Goal: Information Seeking & Learning: Compare options

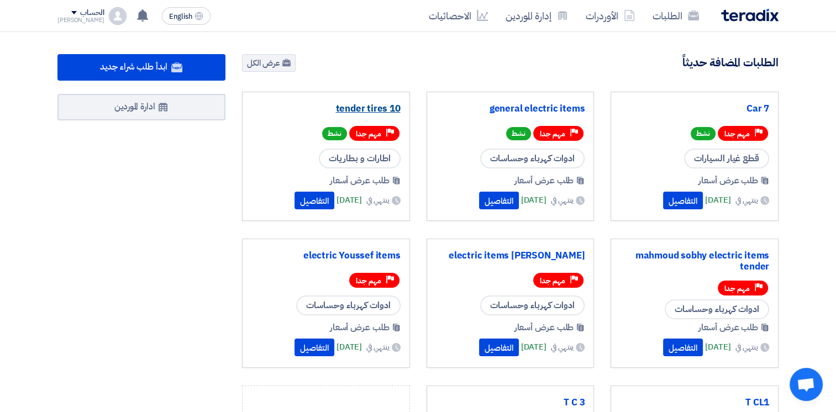
click at [371, 107] on link "tender tires 10" at bounding box center [325, 108] width 149 height 11
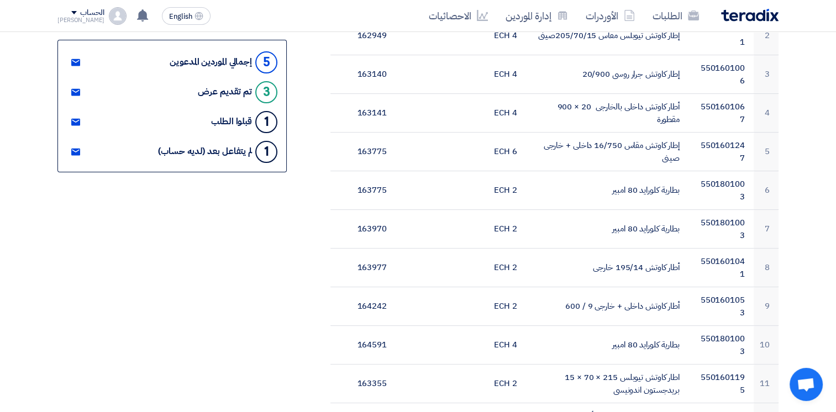
scroll to position [187, 0]
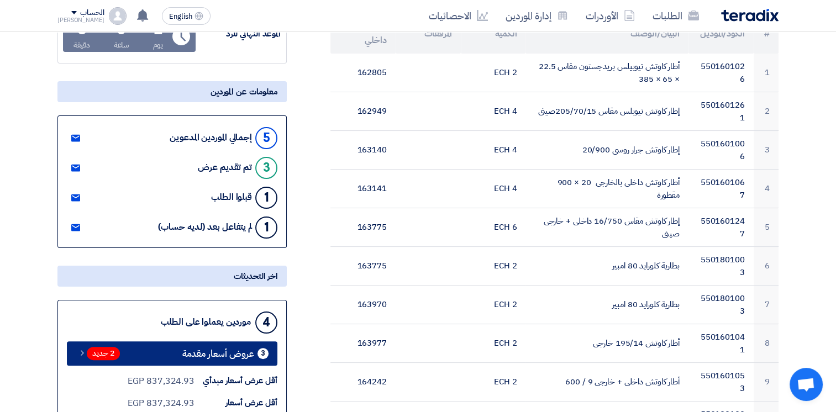
click at [256, 352] on div "3 عروض أسعار مقدمة" at bounding box center [225, 353] width 86 height 11
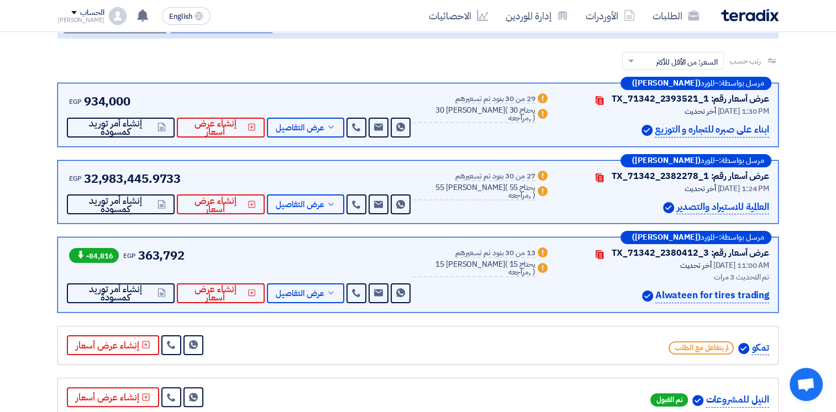
scroll to position [151, 0]
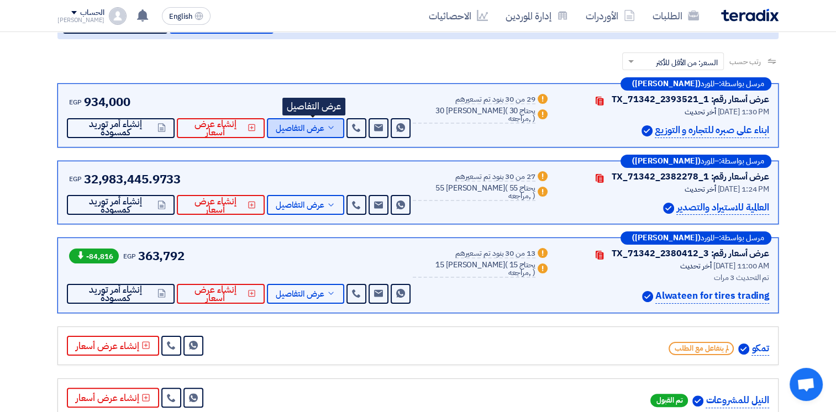
click at [335, 129] on icon at bounding box center [331, 127] width 9 height 9
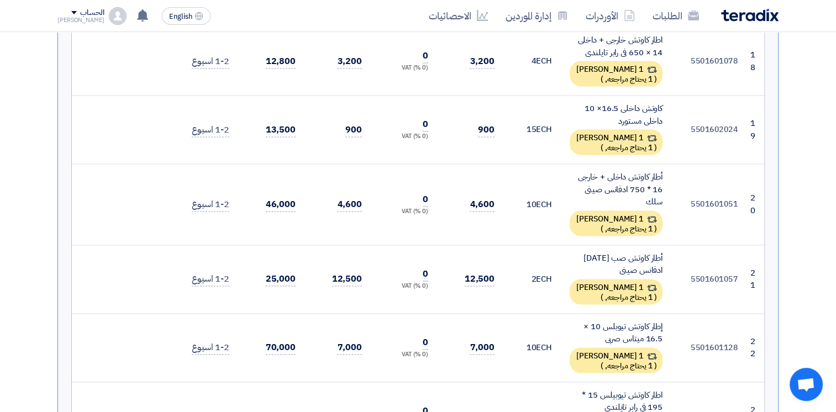
scroll to position [1594, 0]
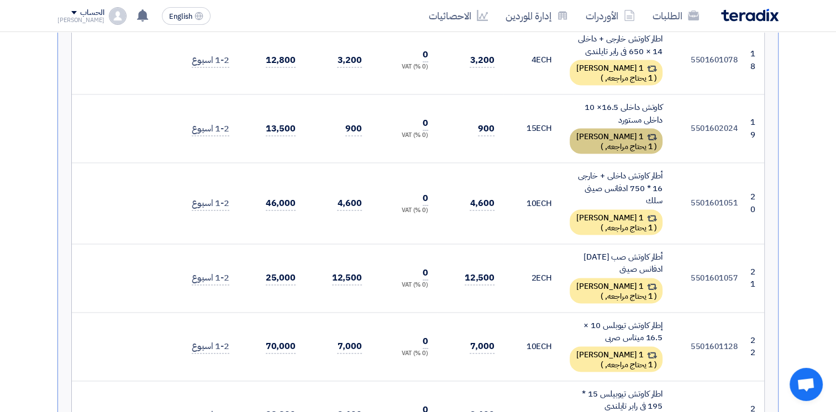
click at [635, 141] on span "1 يحتاج مراجعه," at bounding box center [629, 147] width 48 height 12
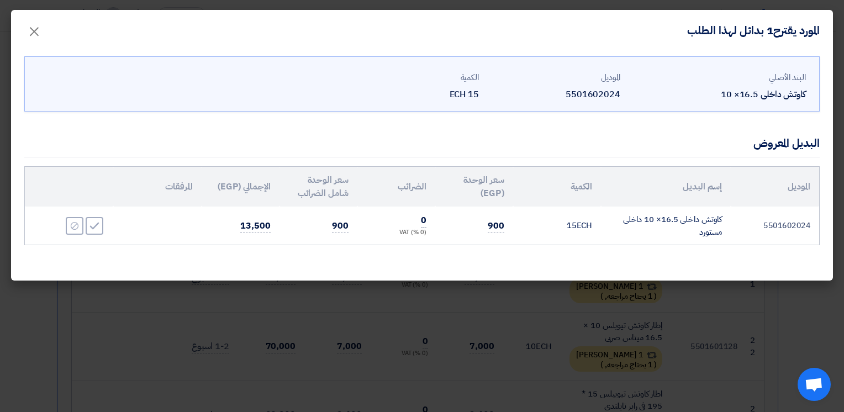
drag, startPoint x: 505, startPoint y: 227, endPoint x: 480, endPoint y: 228, distance: 24.9
click at [480, 228] on td "900" at bounding box center [474, 226] width 78 height 38
drag, startPoint x: 480, startPoint y: 228, endPoint x: 517, endPoint y: 233, distance: 37.9
drag, startPoint x: 517, startPoint y: 233, endPoint x: 506, endPoint y: 235, distance: 11.9
click at [506, 235] on td "900" at bounding box center [474, 226] width 78 height 38
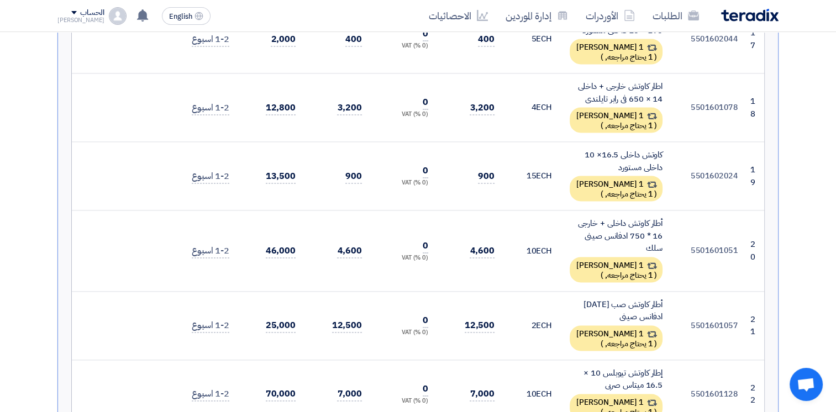
scroll to position [1523, 0]
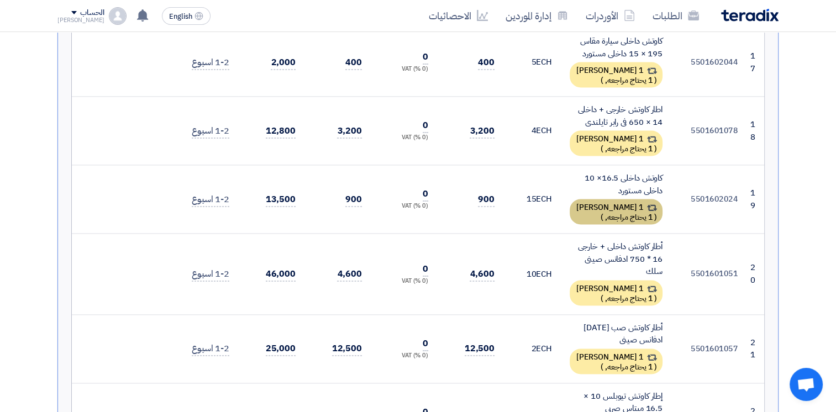
click at [601, 199] on div "1 بديل مقدم ( 1 يحتاج مراجعه, )" at bounding box center [616, 211] width 93 height 25
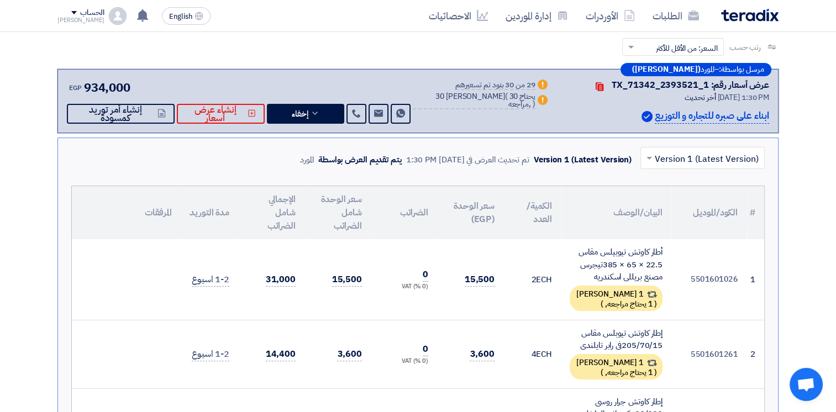
scroll to position [0, 0]
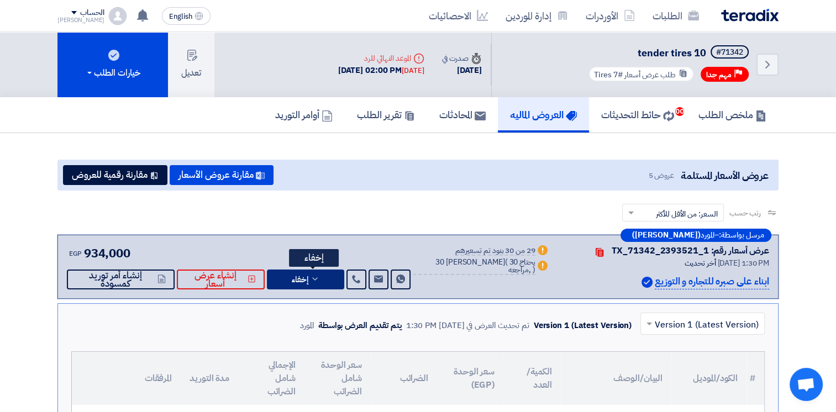
click at [319, 276] on icon at bounding box center [315, 279] width 9 height 9
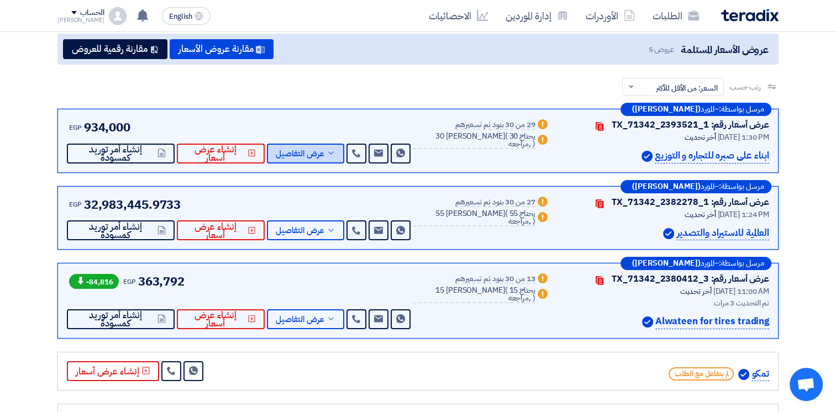
scroll to position [128, 0]
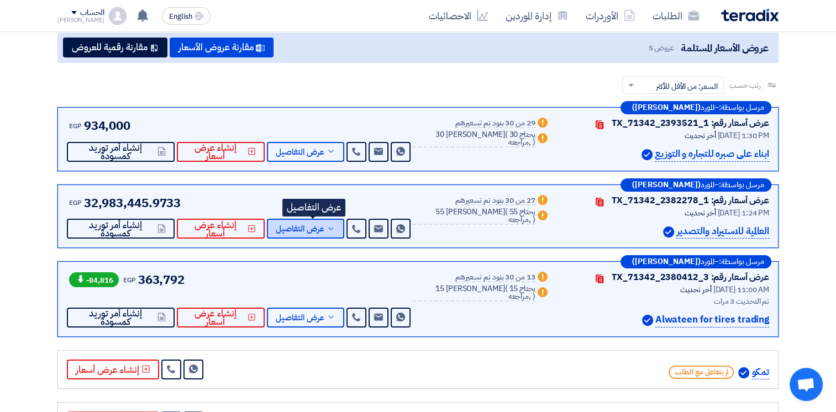
click at [335, 231] on icon at bounding box center [331, 228] width 9 height 9
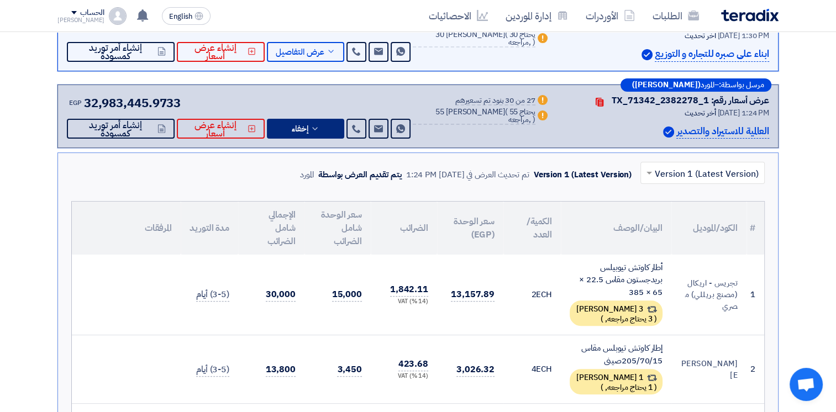
scroll to position [212, 0]
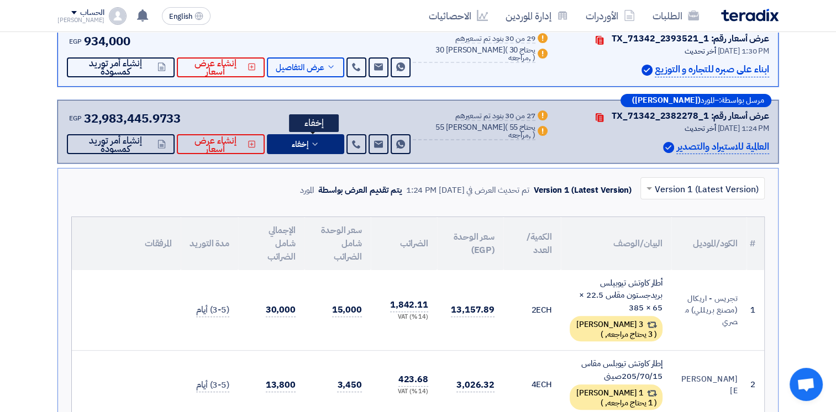
click at [332, 150] on button "إخفاء" at bounding box center [306, 144] width 78 height 20
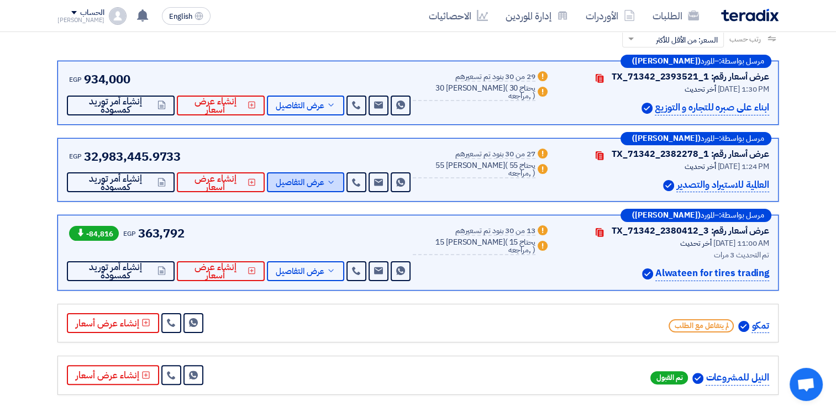
scroll to position [174, 0]
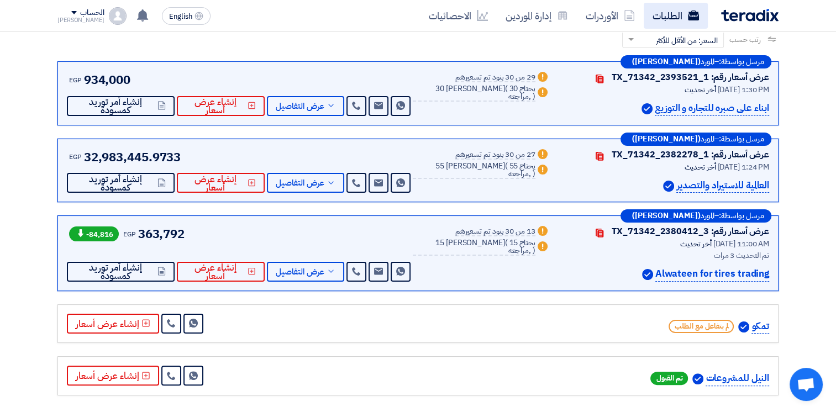
click at [663, 10] on link "الطلبات" at bounding box center [676, 16] width 64 height 26
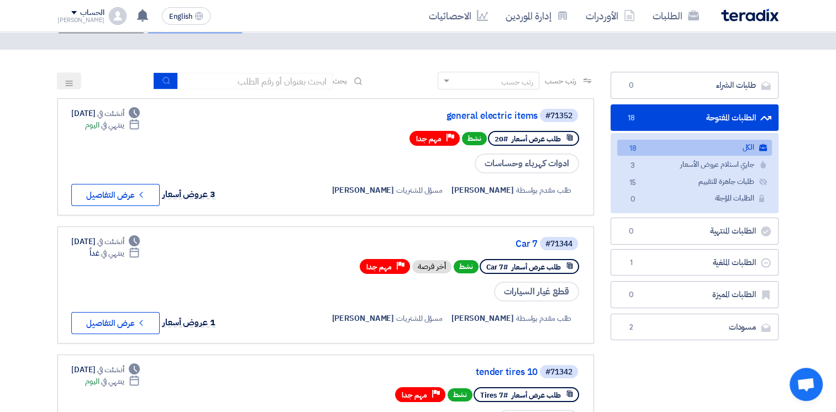
scroll to position [39, 0]
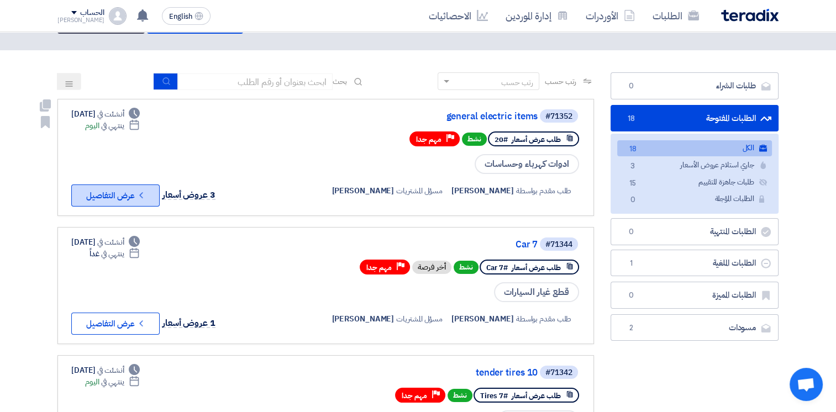
click at [148, 192] on button "Check details عرض التفاصيل" at bounding box center [115, 196] width 88 height 22
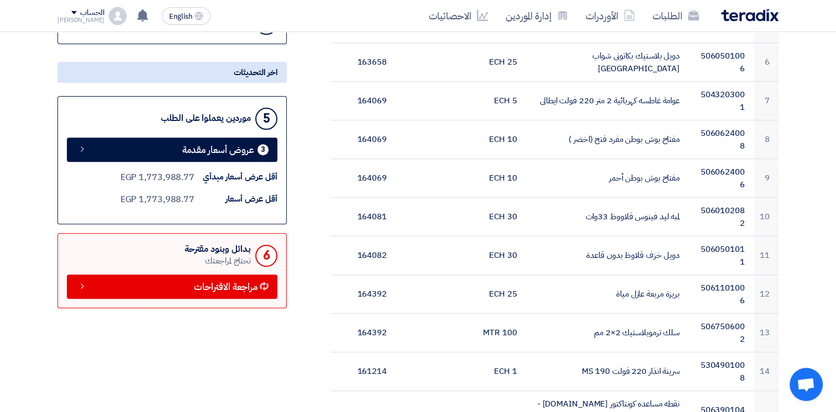
scroll to position [377, 0]
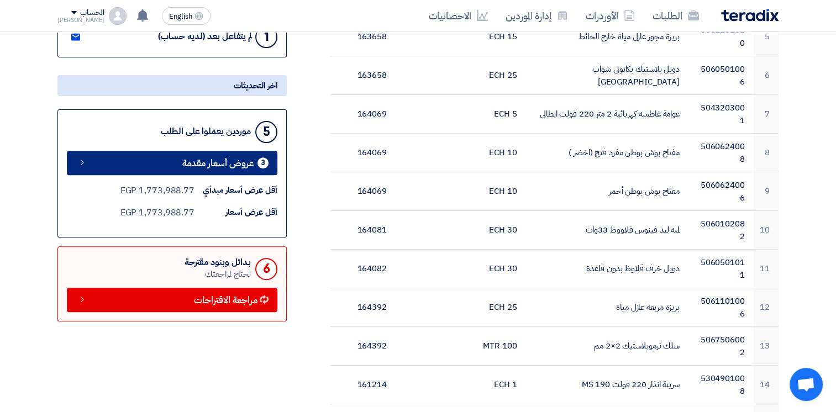
click at [249, 159] on span "عروض أسعار مقدمة" at bounding box center [218, 163] width 72 height 8
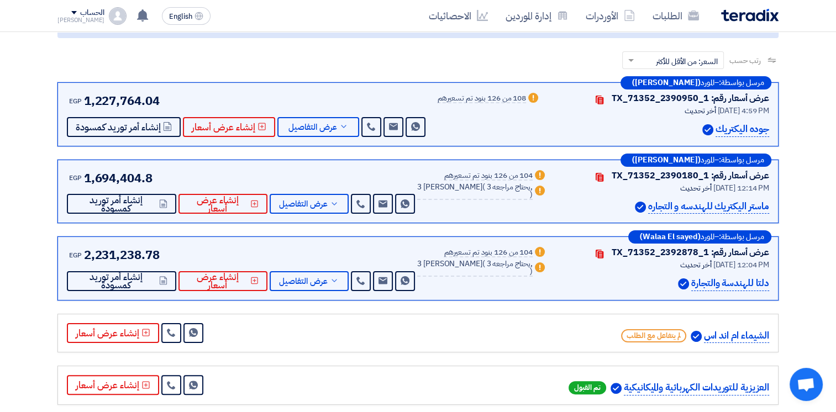
scroll to position [144, 0]
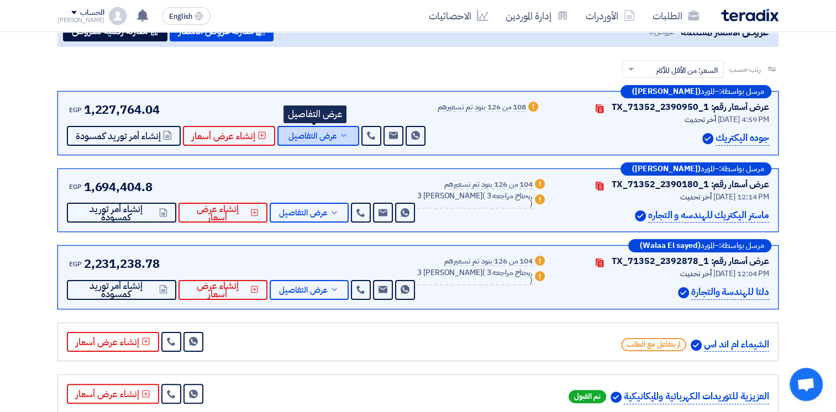
click at [342, 140] on button "عرض التفاصيل" at bounding box center [318, 136] width 82 height 20
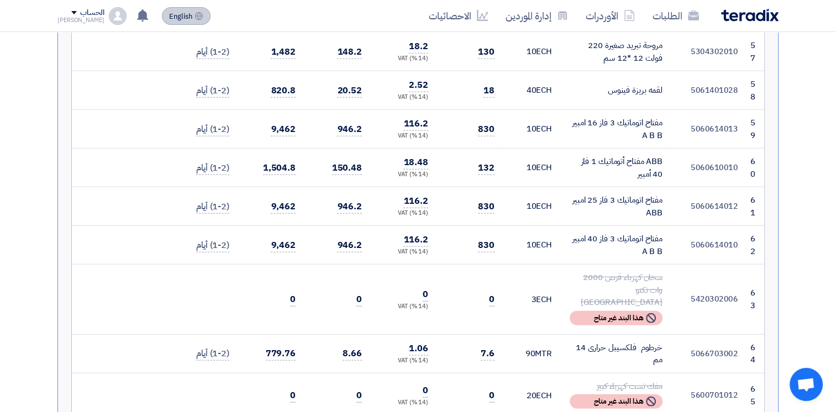
scroll to position [2868, 0]
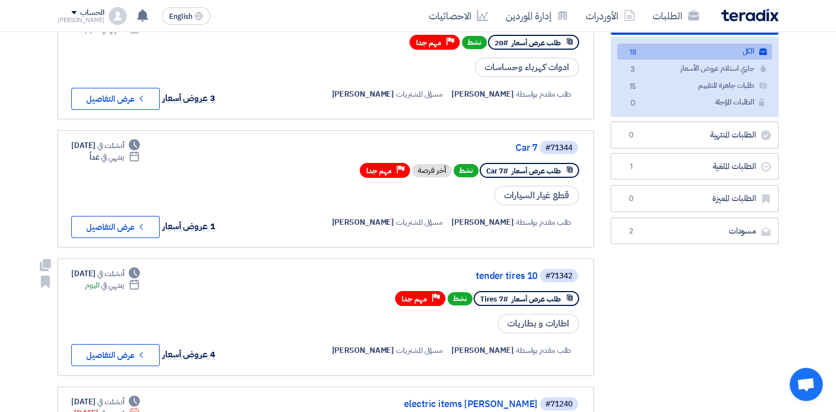
scroll to position [136, 0]
click at [514, 272] on link "tender tires 10" at bounding box center [427, 276] width 221 height 10
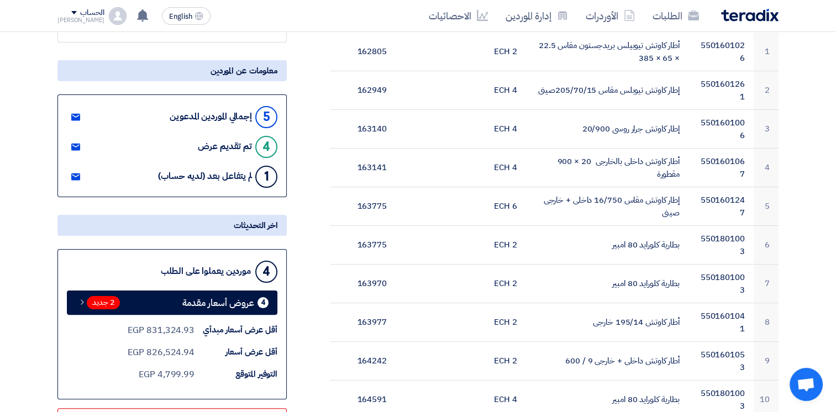
scroll to position [237, 0]
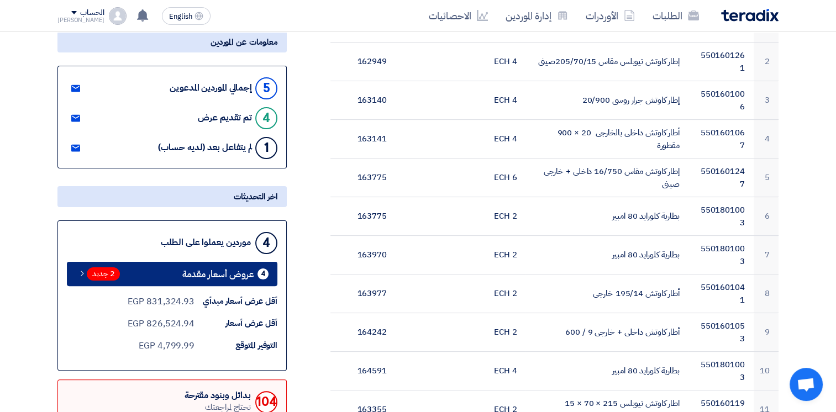
click at [253, 270] on span "عروض أسعار مقدمة" at bounding box center [218, 274] width 72 height 8
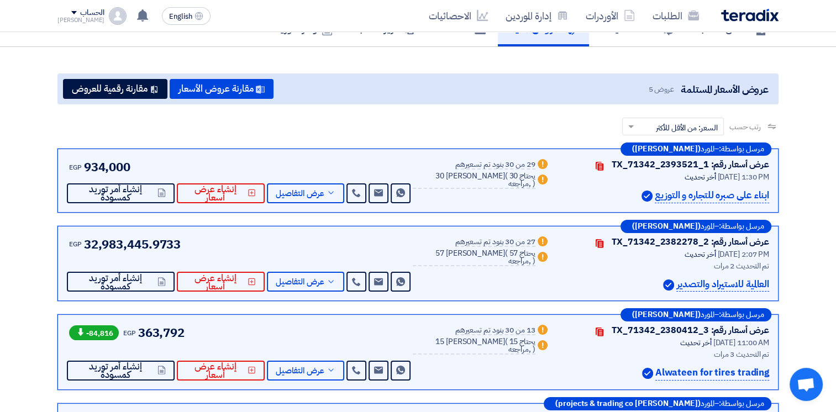
scroll to position [241, 0]
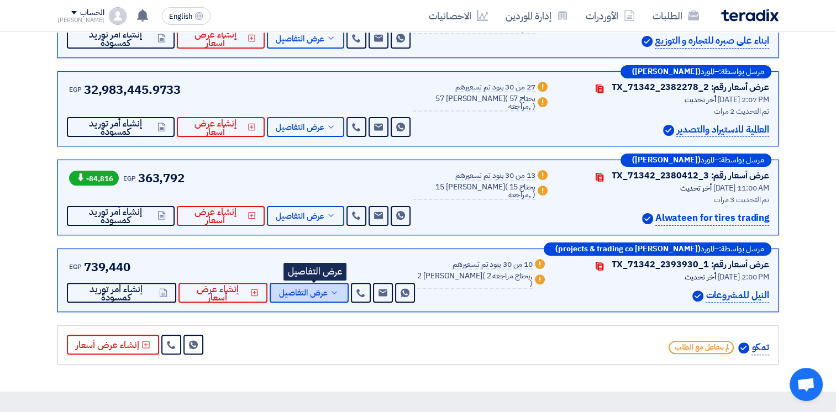
click at [328, 291] on span "عرض التفاصيل" at bounding box center [303, 293] width 49 height 8
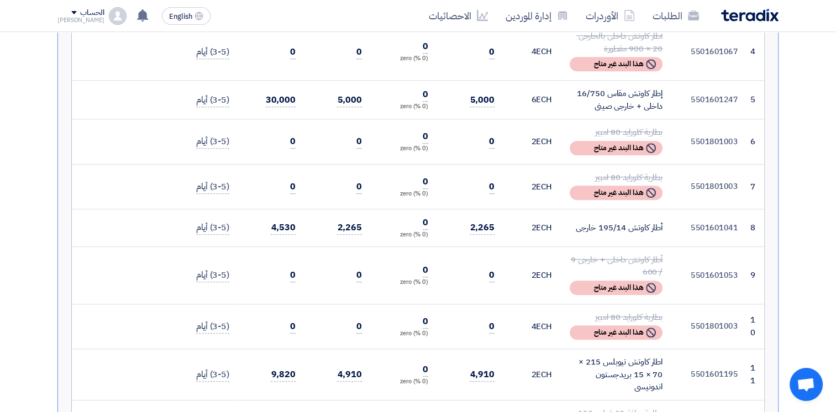
scroll to position [0, 0]
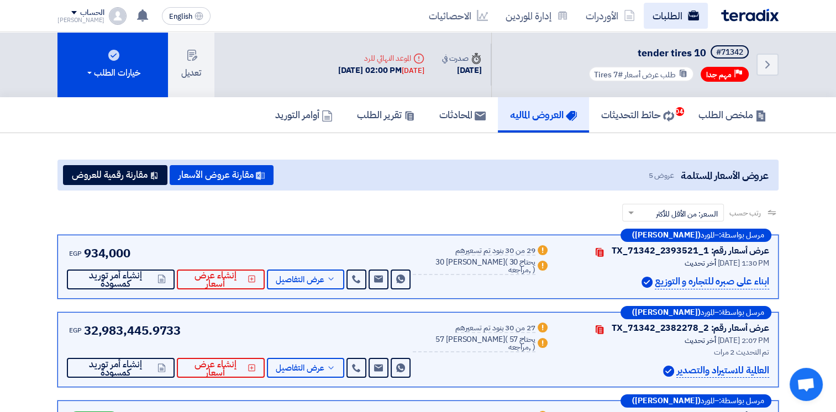
click at [661, 17] on link "الطلبات" at bounding box center [676, 16] width 64 height 26
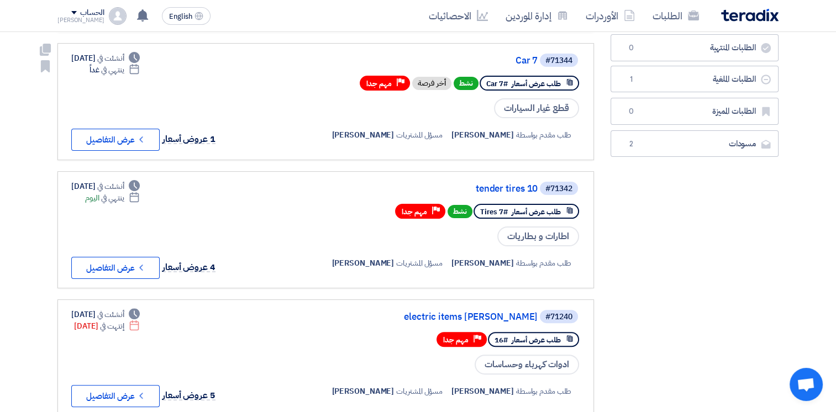
scroll to position [232, 0]
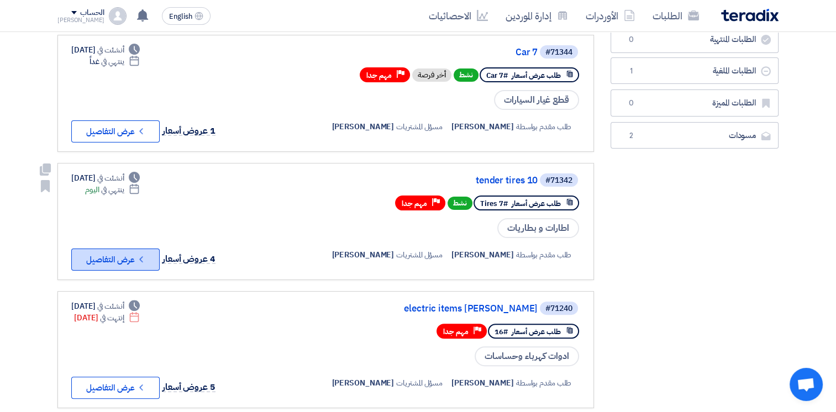
click at [150, 253] on button "Check details عرض التفاصيل" at bounding box center [115, 260] width 88 height 22
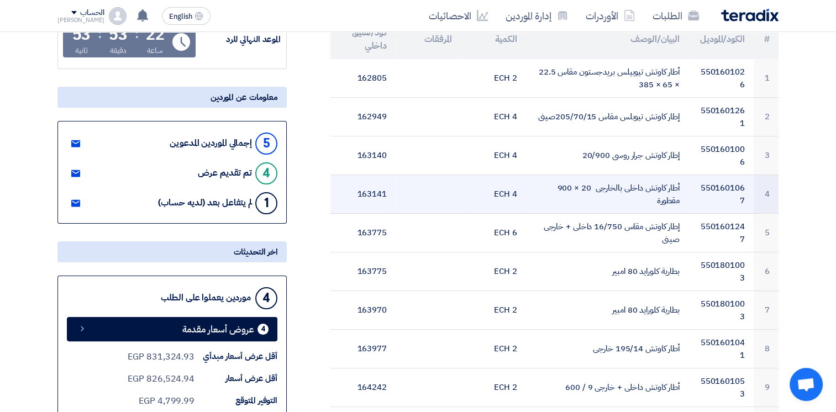
scroll to position [214, 0]
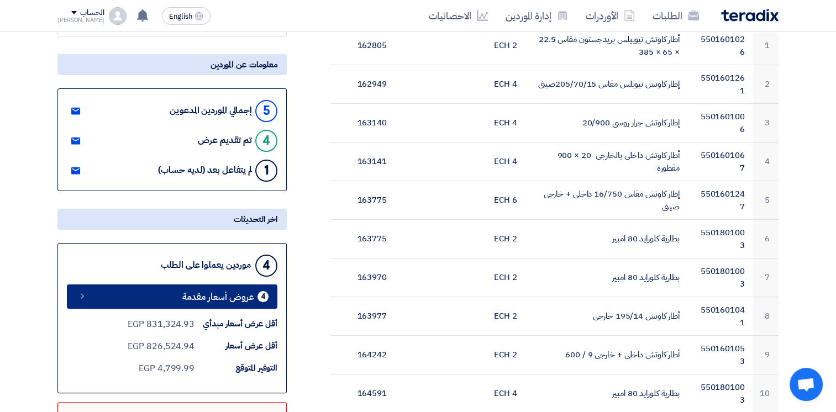
click at [240, 293] on span "عروض أسعار مقدمة" at bounding box center [218, 297] width 72 height 8
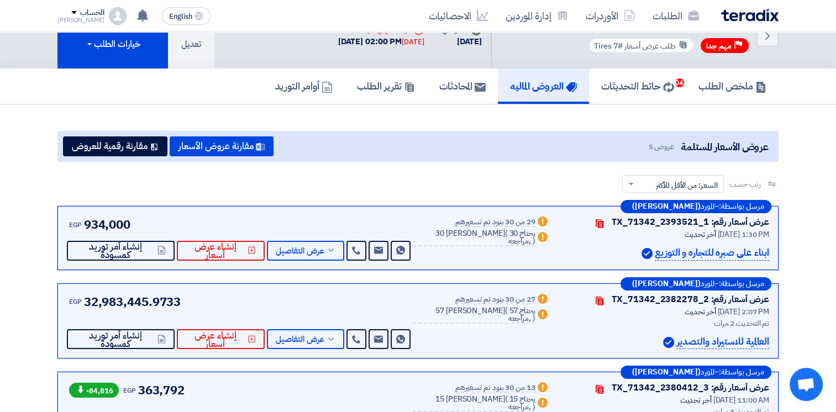
scroll to position [28, 0]
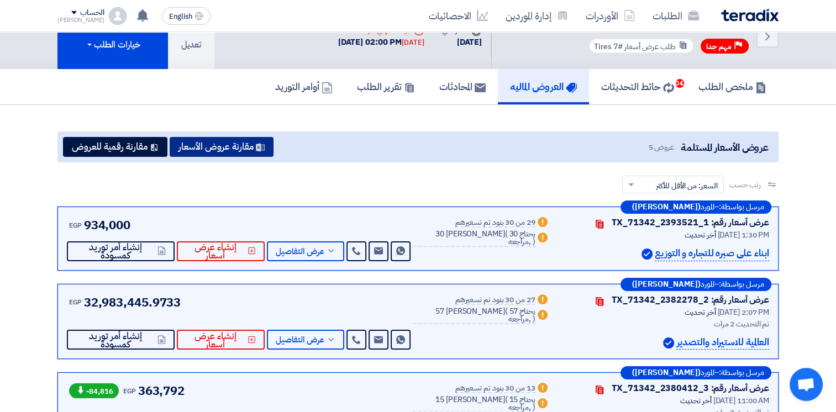
click at [236, 151] on button "مقارنة عروض الأسعار" at bounding box center [222, 147] width 104 height 20
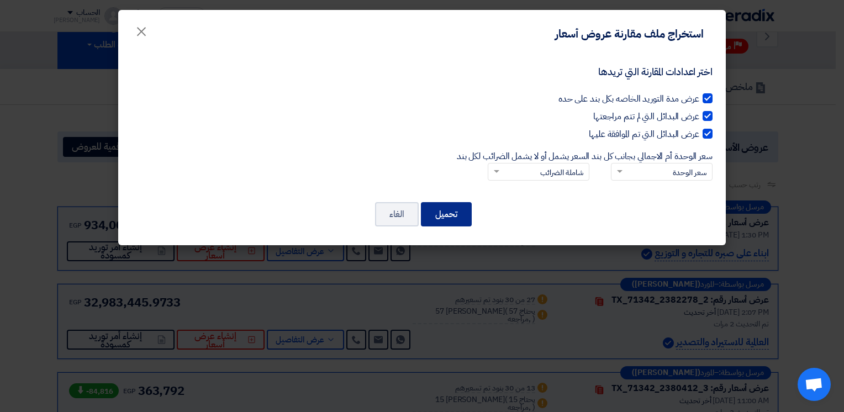
click at [453, 206] on button "تحميل" at bounding box center [446, 214] width 51 height 24
